Goal: Information Seeking & Learning: Learn about a topic

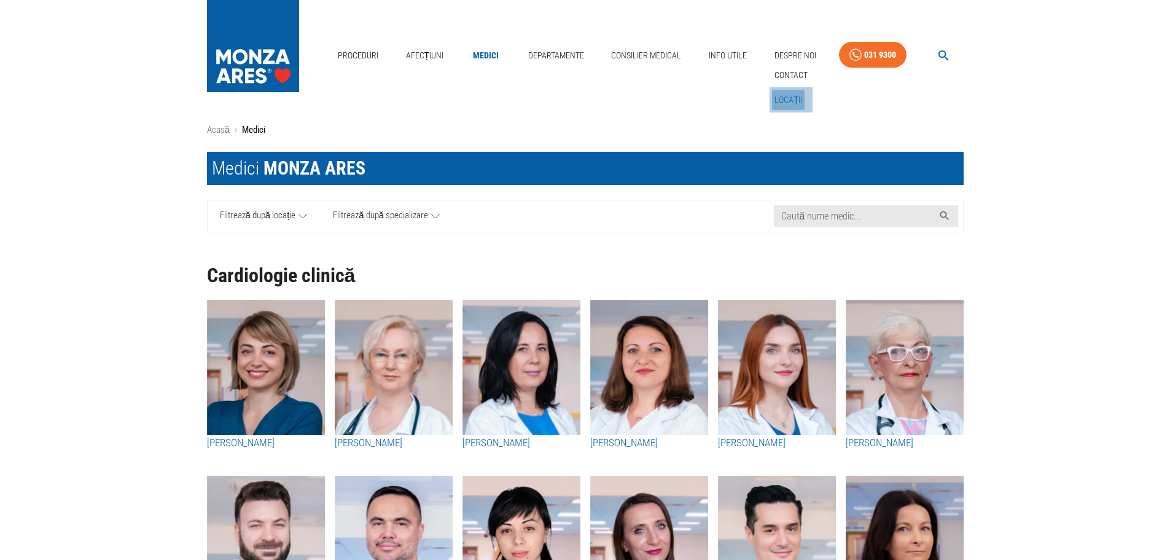
click at [791, 96] on link "Locații" at bounding box center [788, 100] width 33 height 20
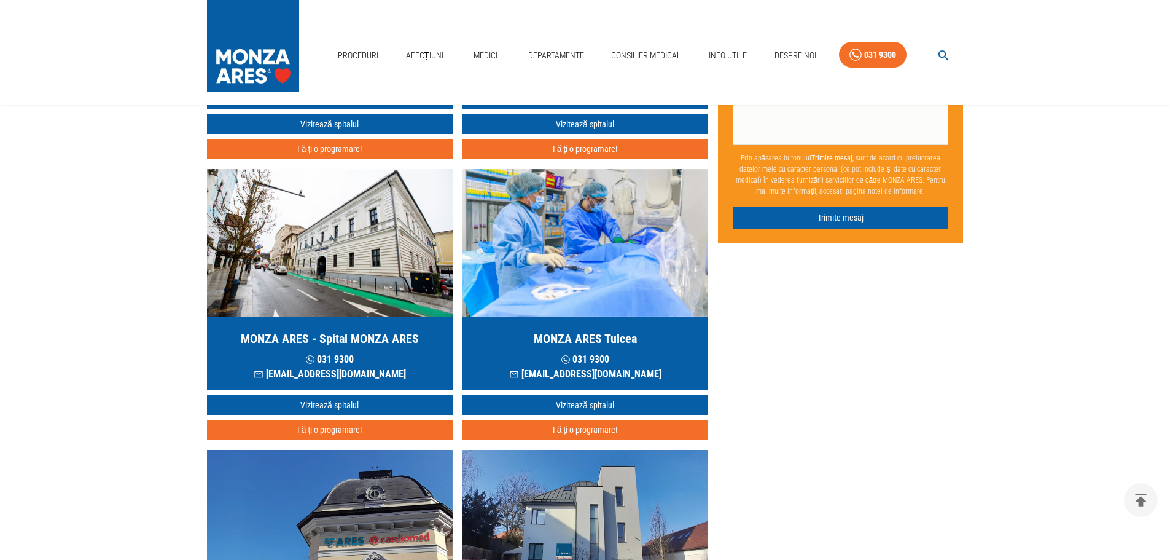
scroll to position [336, 0]
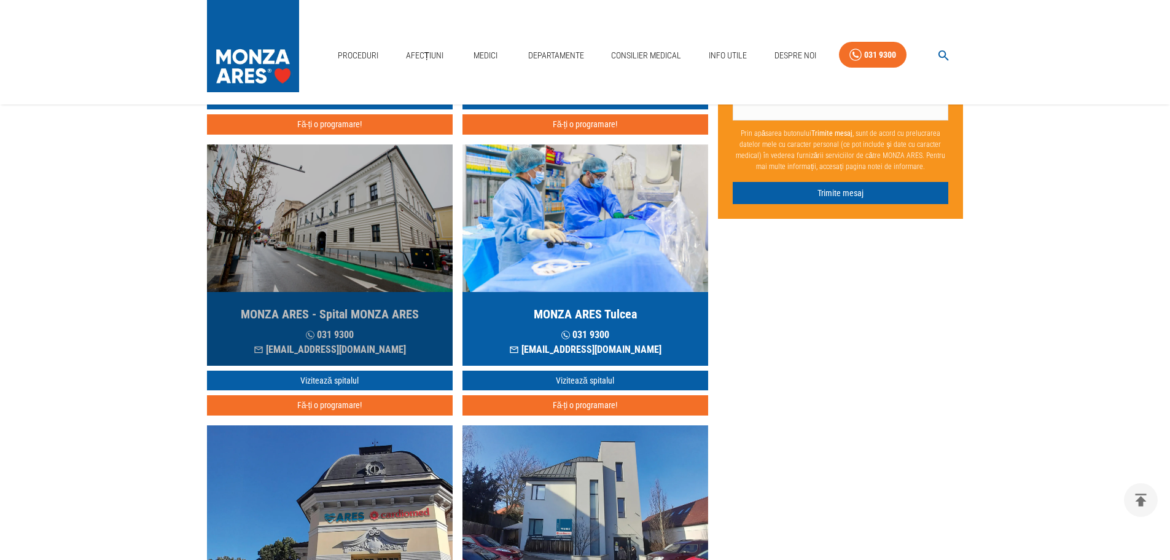
click at [369, 232] on img "button" at bounding box center [330, 217] width 246 height 147
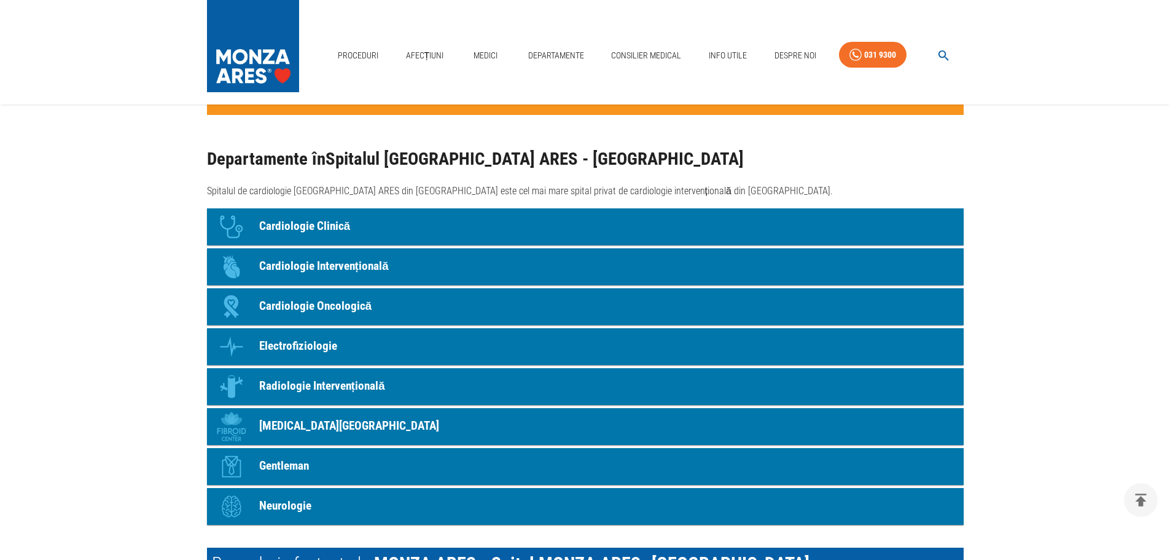
scroll to position [1058, 0]
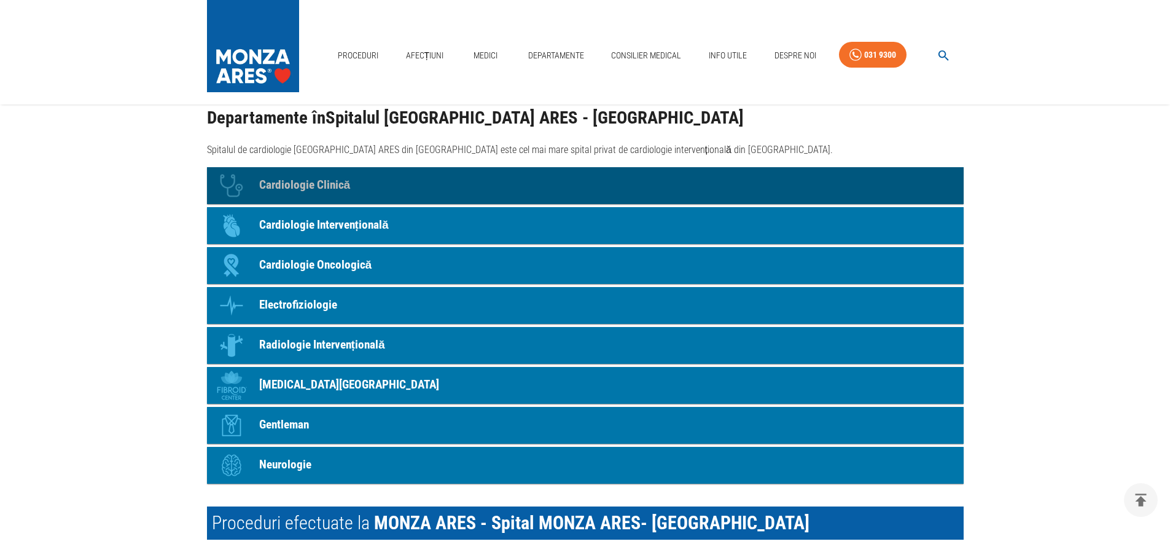
click at [294, 184] on p "Cardiologie Clinică" at bounding box center [305, 185] width 92 height 18
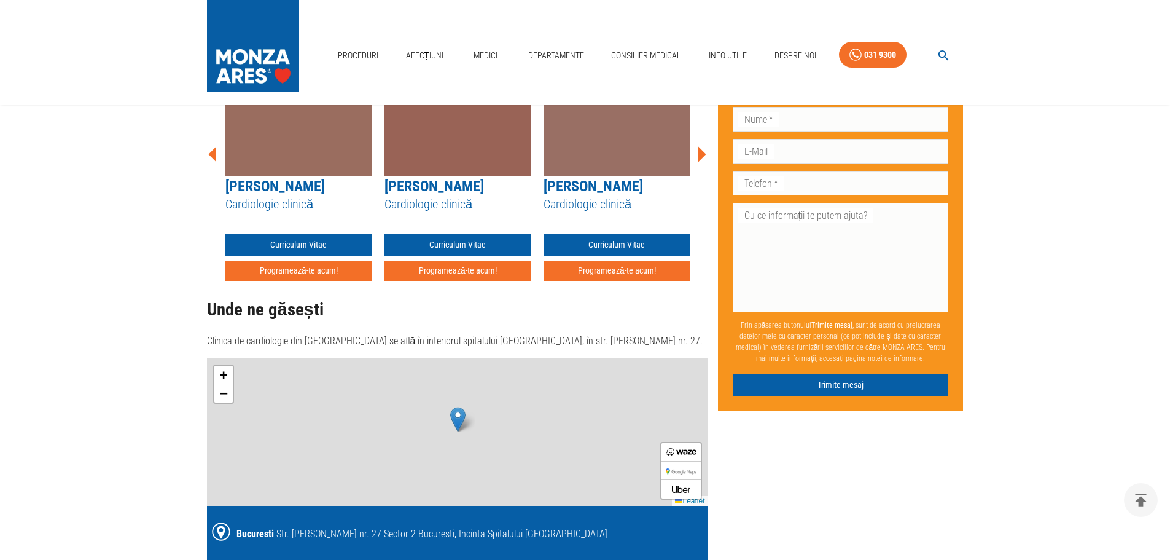
scroll to position [165, 0]
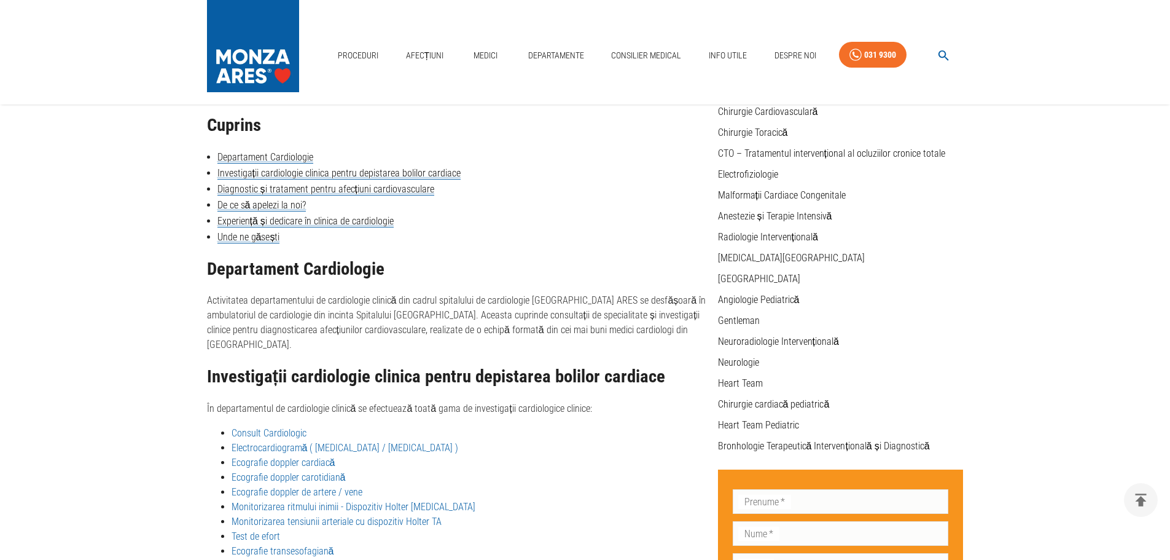
click at [276, 427] on link "Consult Cardiologic" at bounding box center [269, 433] width 75 height 12
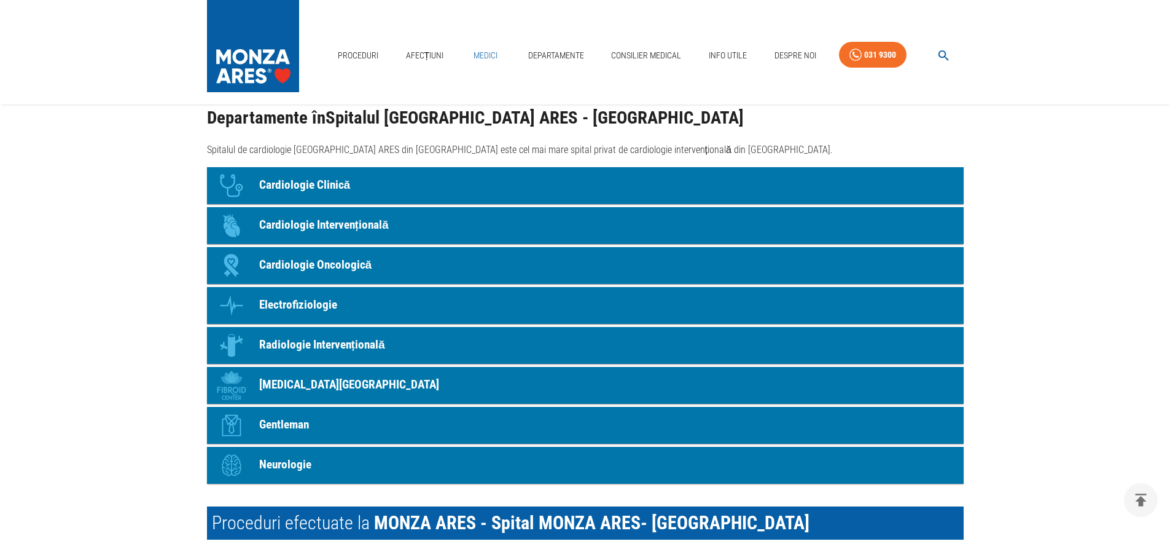
click at [483, 55] on link "Medici" at bounding box center [485, 55] width 39 height 25
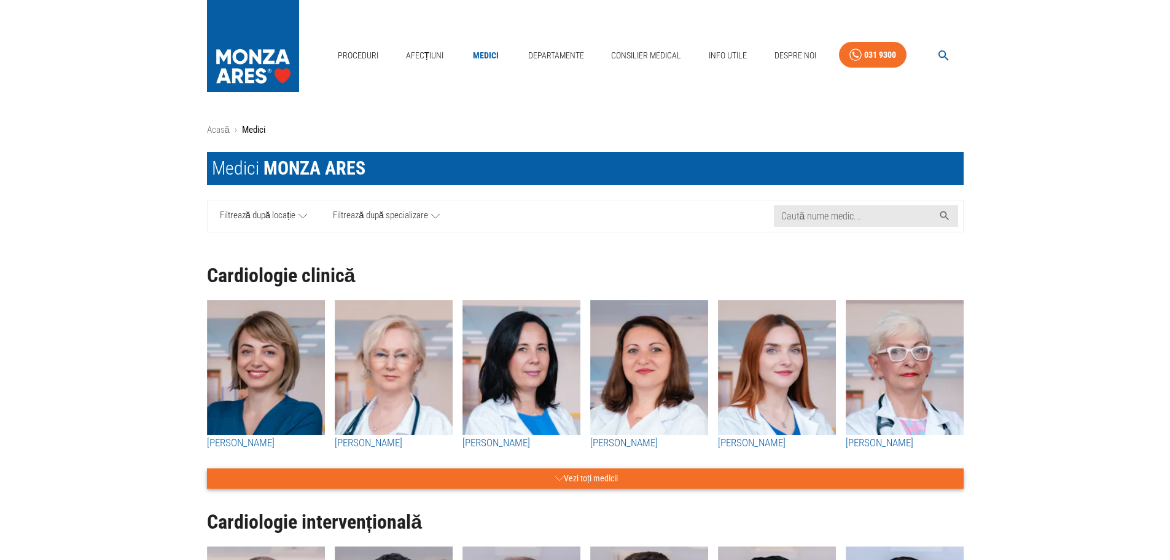
click at [853, 469] on button "Vezi toți medicii" at bounding box center [585, 478] width 757 height 20
